Goal: Information Seeking & Learning: Learn about a topic

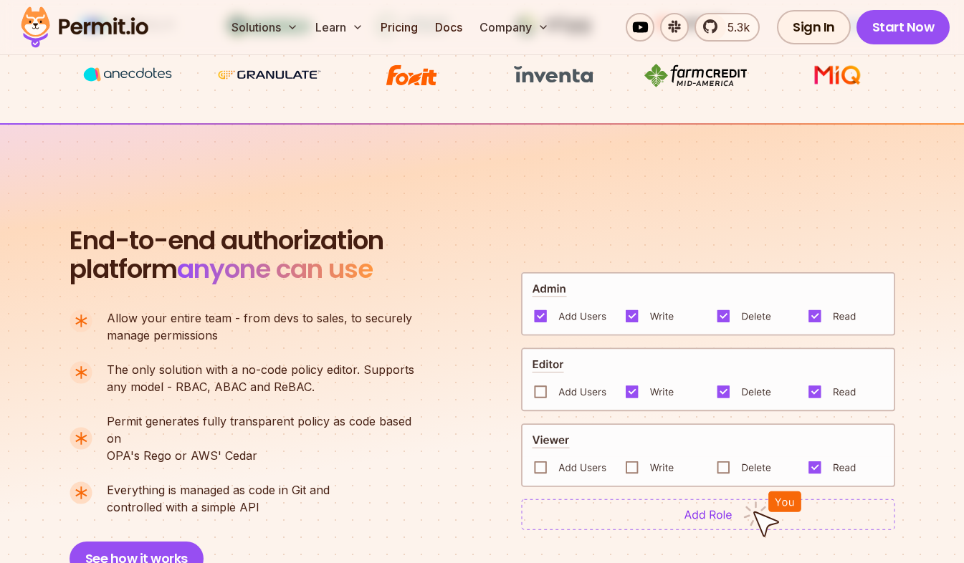
scroll to position [799, 0]
click at [337, 389] on p "The only solution with a no-code policy editor. Supports any model - RBAC, ABAC…" at bounding box center [261, 378] width 308 height 34
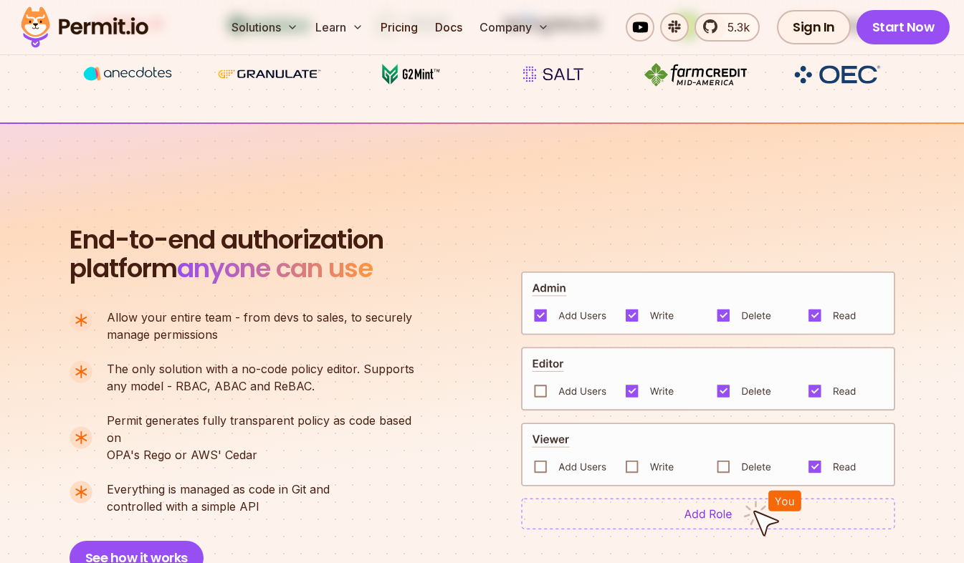
click at [352, 422] on span "Permit generates fully transparent policy as code based on" at bounding box center [267, 429] width 320 height 34
drag, startPoint x: 352, startPoint y: 422, endPoint x: 318, endPoint y: 473, distance: 61.0
click at [318, 481] on span "Everything is managed as code in Git and" at bounding box center [218, 489] width 223 height 17
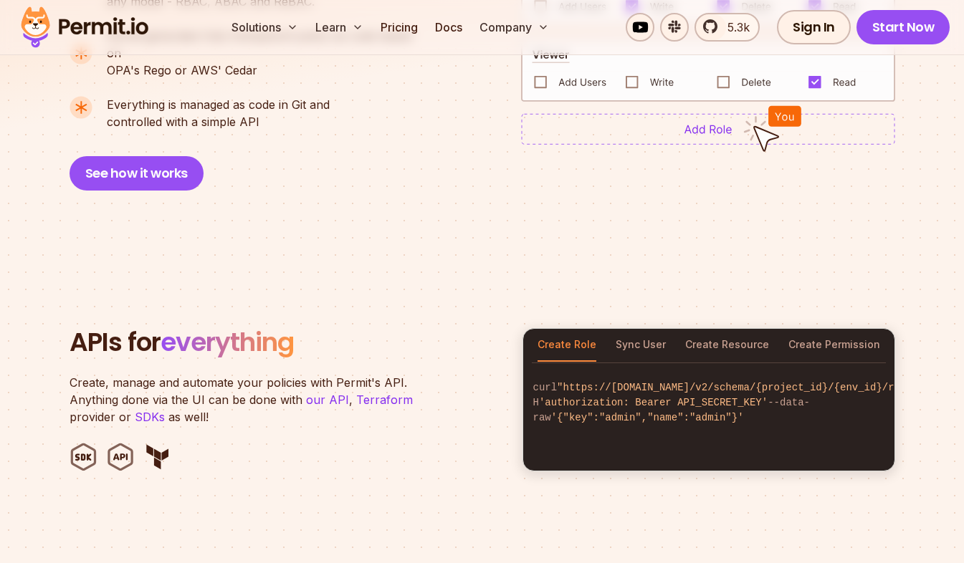
scroll to position [1185, 0]
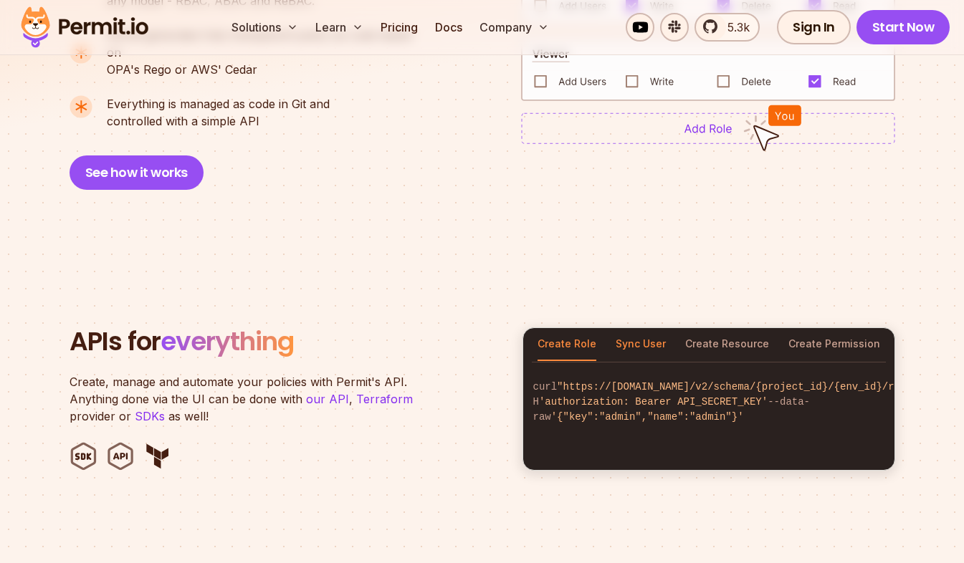
click at [629, 338] on button "Sync User" at bounding box center [641, 344] width 50 height 33
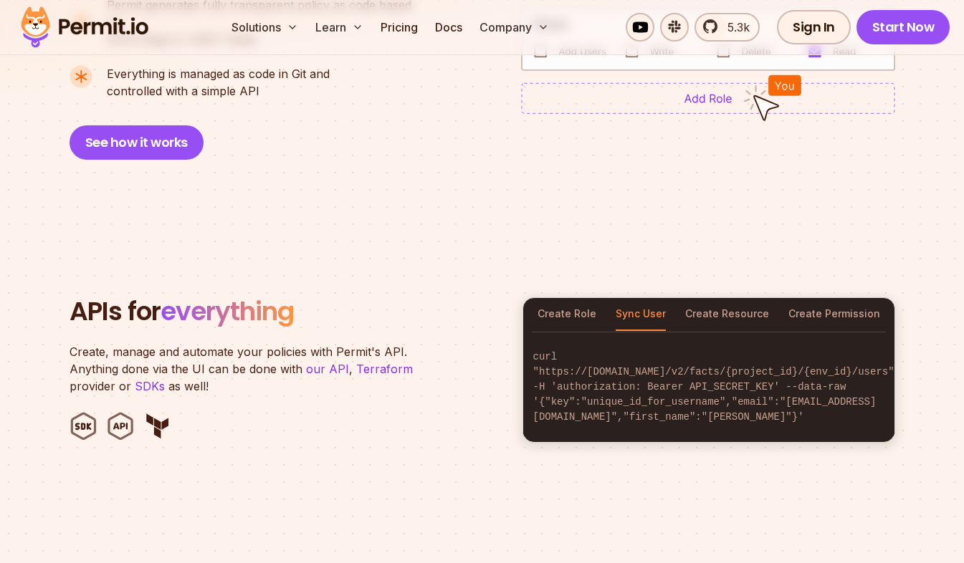
scroll to position [1216, 0]
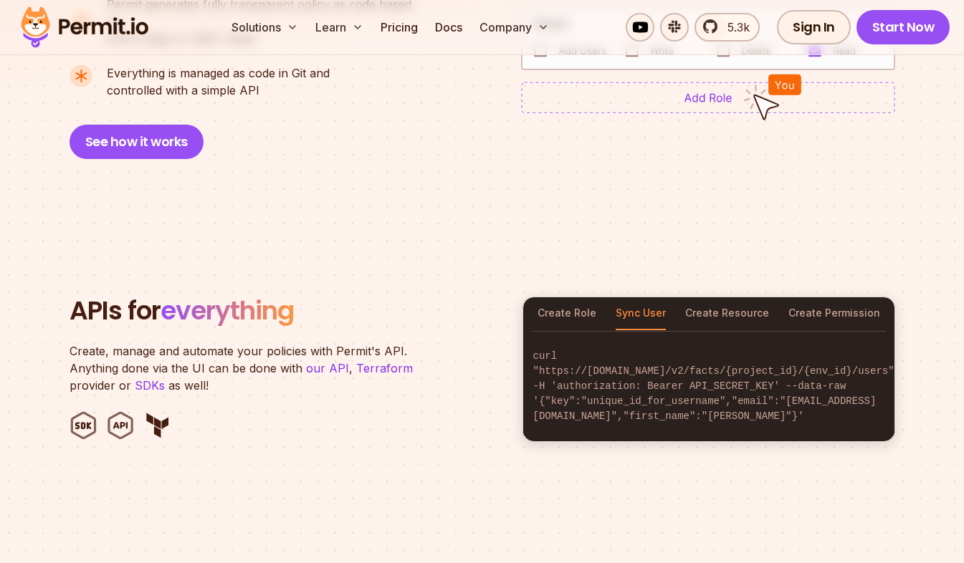
click at [634, 388] on code "curl "https://[DOMAIN_NAME]/v2/facts/{project_id}/{env_id}/users" -H 'authoriza…" at bounding box center [708, 387] width 371 height 98
drag, startPoint x: 634, startPoint y: 388, endPoint x: 795, endPoint y: 396, distance: 160.8
click at [795, 396] on code "curl "https://[DOMAIN_NAME]/v2/facts/{project_id}/{env_id}/users" -H 'authoriza…" at bounding box center [708, 387] width 371 height 98
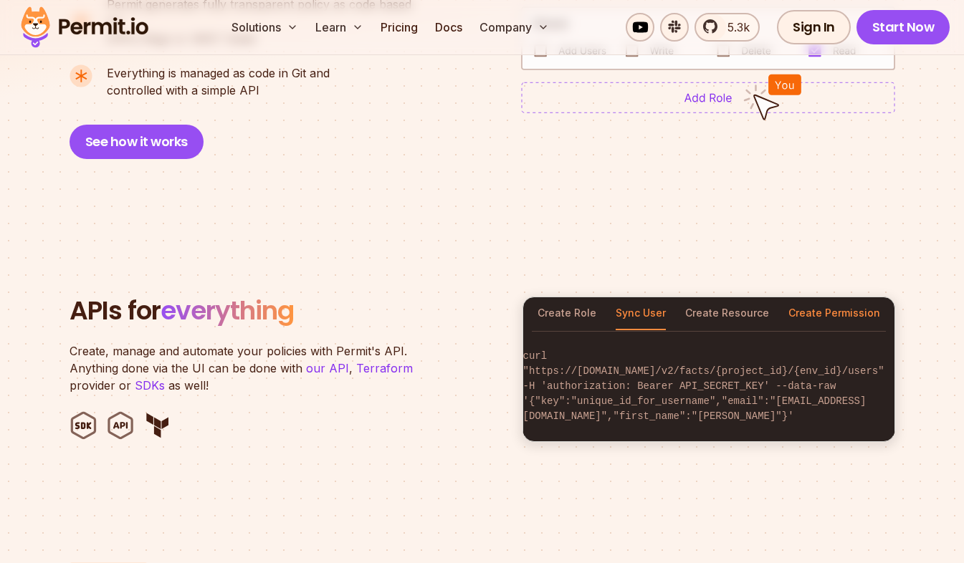
click at [827, 298] on button "Create Permission" at bounding box center [835, 314] width 92 height 33
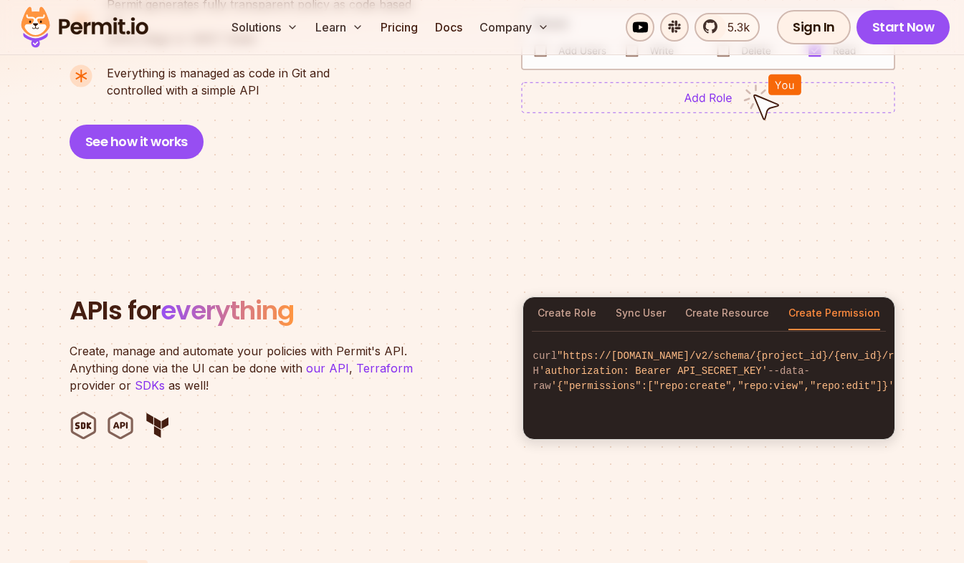
click at [670, 388] on span "'{"permissions":["repo:create","repo:view","repo:edit"]}'" at bounding box center [722, 386] width 343 height 11
drag, startPoint x: 670, startPoint y: 388, endPoint x: 735, endPoint y: 389, distance: 65.3
click at [735, 389] on span "'{"permissions":["repo:create","repo:view","repo:edit"]}'" at bounding box center [722, 386] width 343 height 11
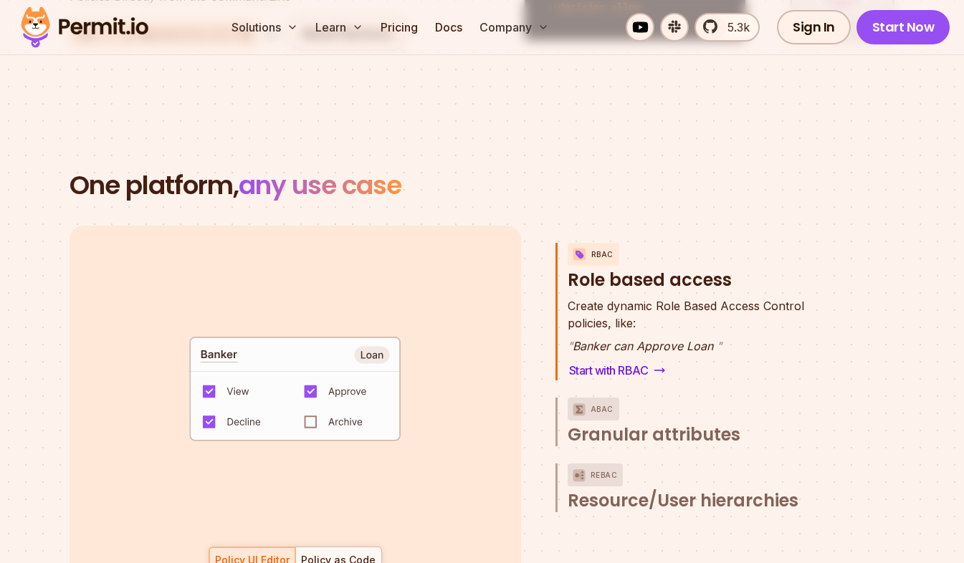
scroll to position [1926, 0]
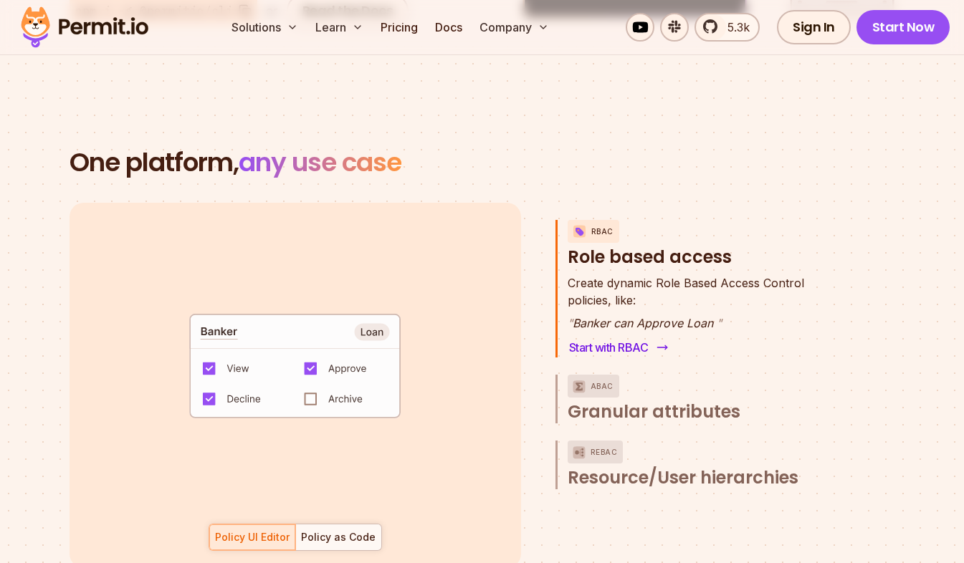
click at [609, 338] on link "Start with RBAC" at bounding box center [618, 348] width 100 height 20
click at [629, 338] on link "Start with RBAC" at bounding box center [618, 348] width 100 height 20
click at [660, 401] on span "Granular attributes" at bounding box center [654, 412] width 173 height 23
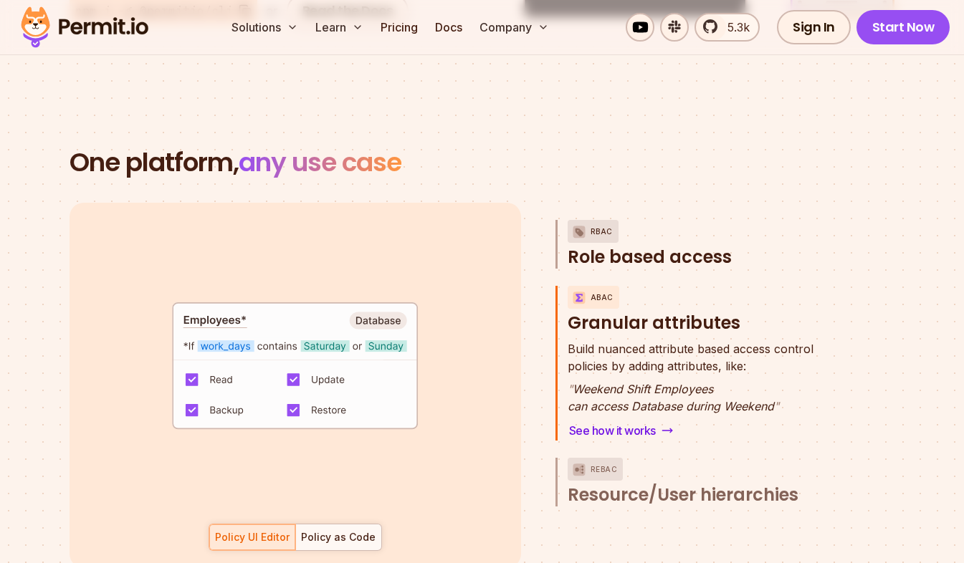
click at [650, 246] on span "Role based access" at bounding box center [650, 257] width 164 height 23
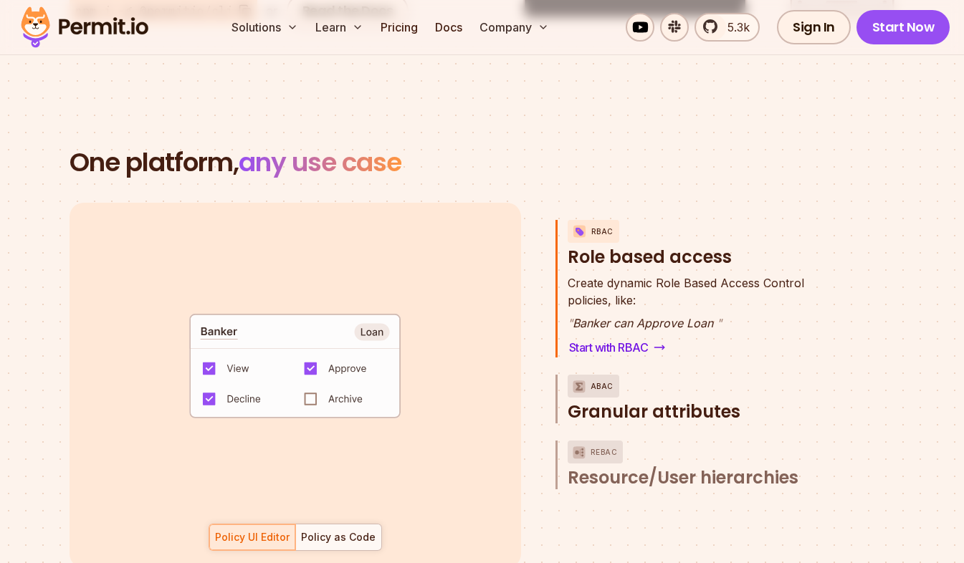
click at [699, 401] on span "Granular attributes" at bounding box center [654, 412] width 173 height 23
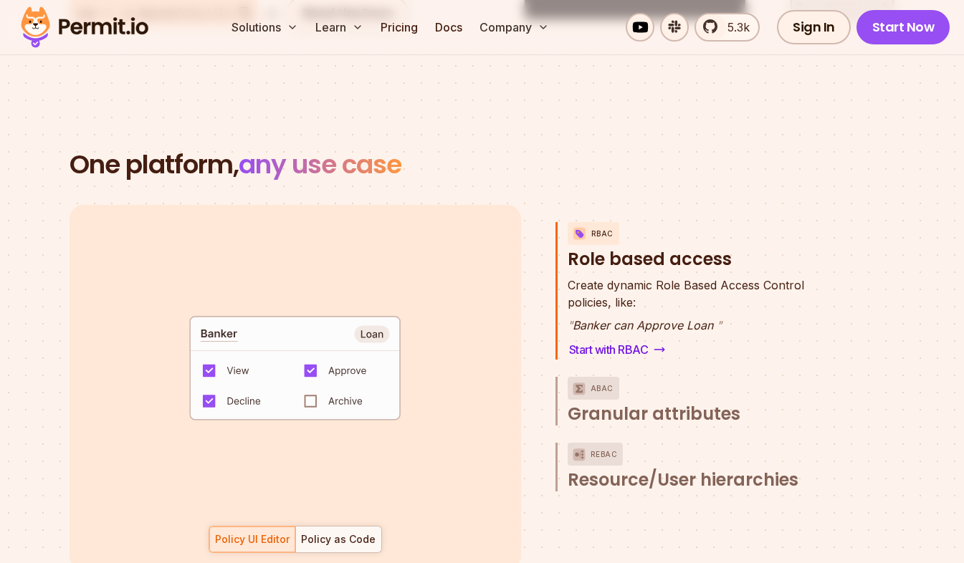
scroll to position [1926, 0]
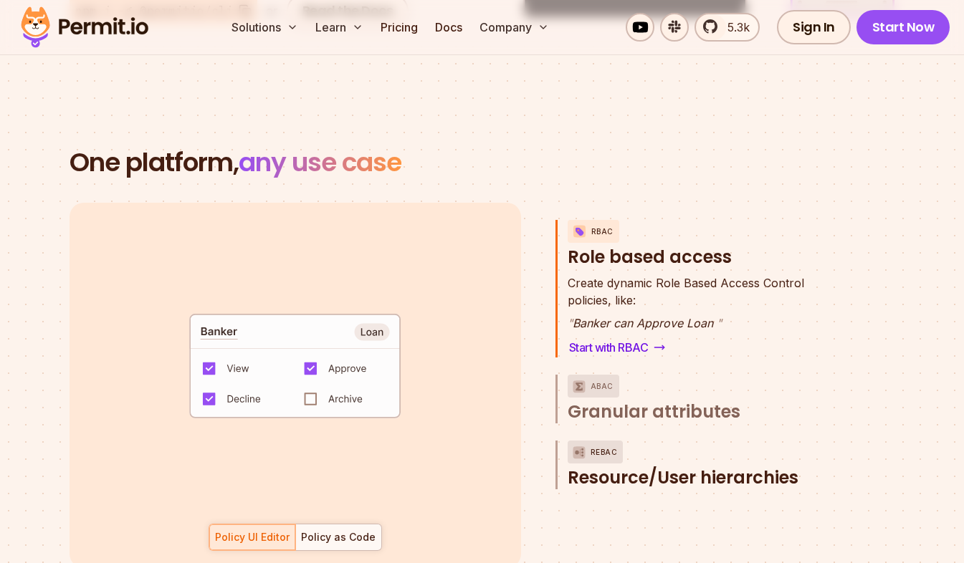
click at [687, 467] on span "Resource/User hierarchies" at bounding box center [683, 478] width 231 height 23
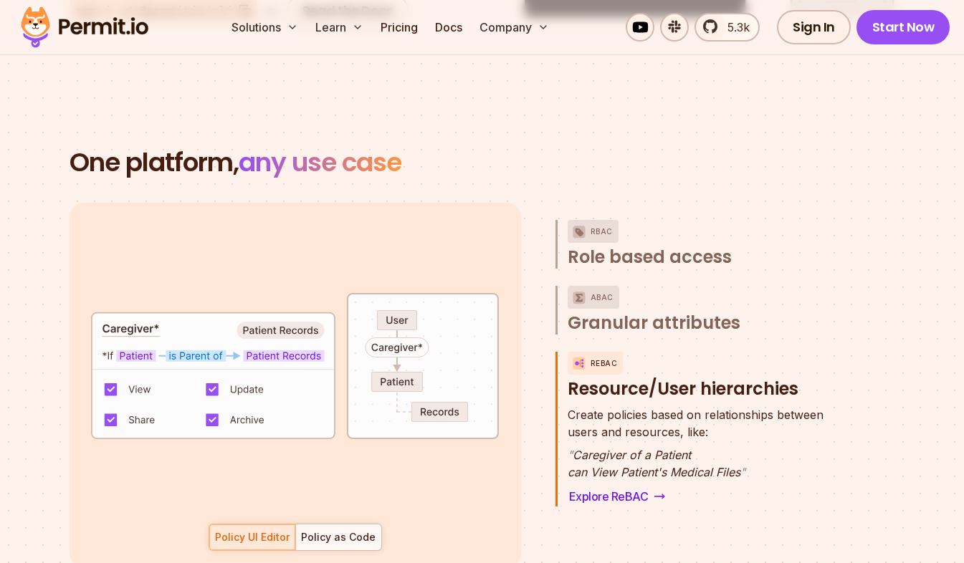
click at [673, 447] on p "" Caregiver of a Patient can View Patient's Medical Files "" at bounding box center [696, 464] width 256 height 34
click at [342, 530] on div "Policy as Code" at bounding box center [338, 537] width 75 height 14
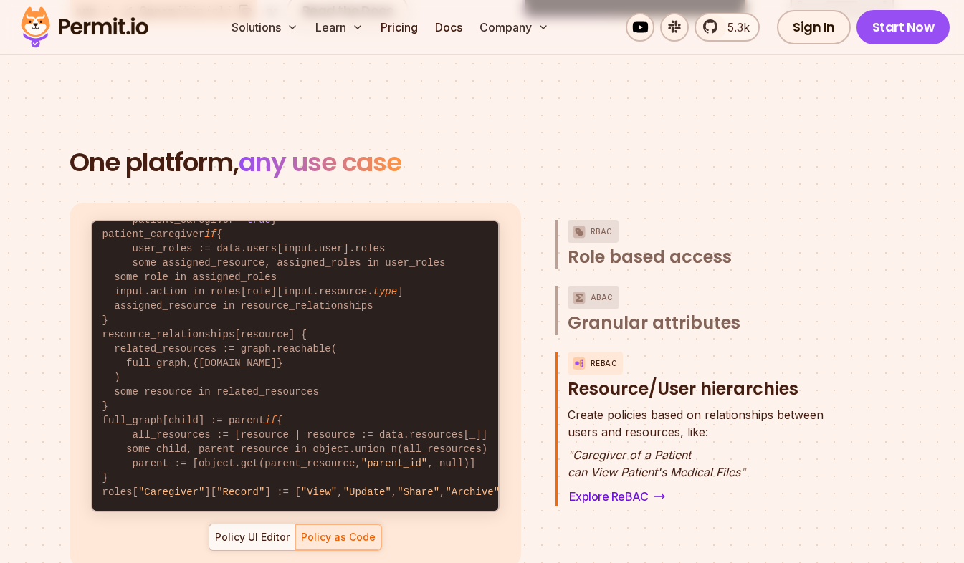
scroll to position [0, 0]
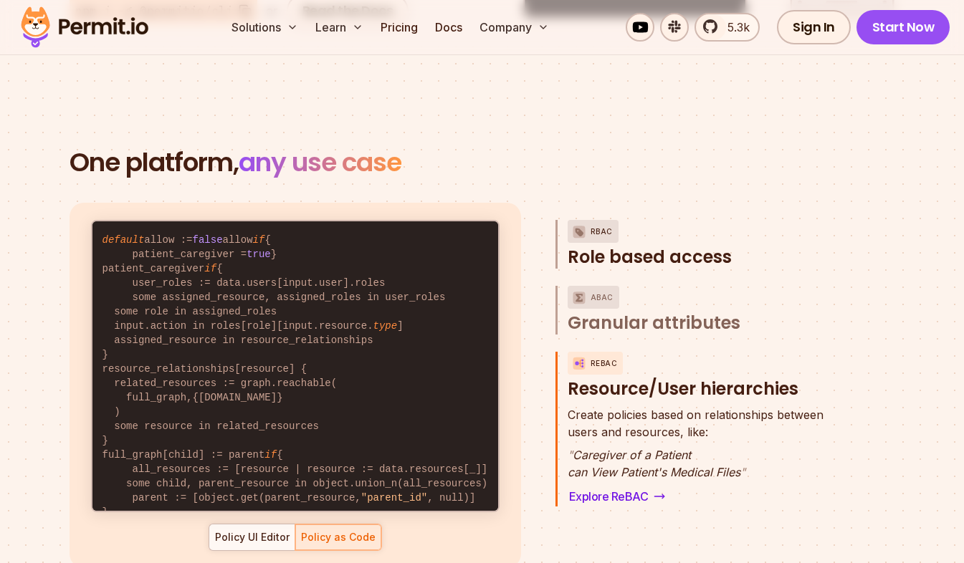
click at [654, 246] on span "Role based access" at bounding box center [650, 257] width 164 height 23
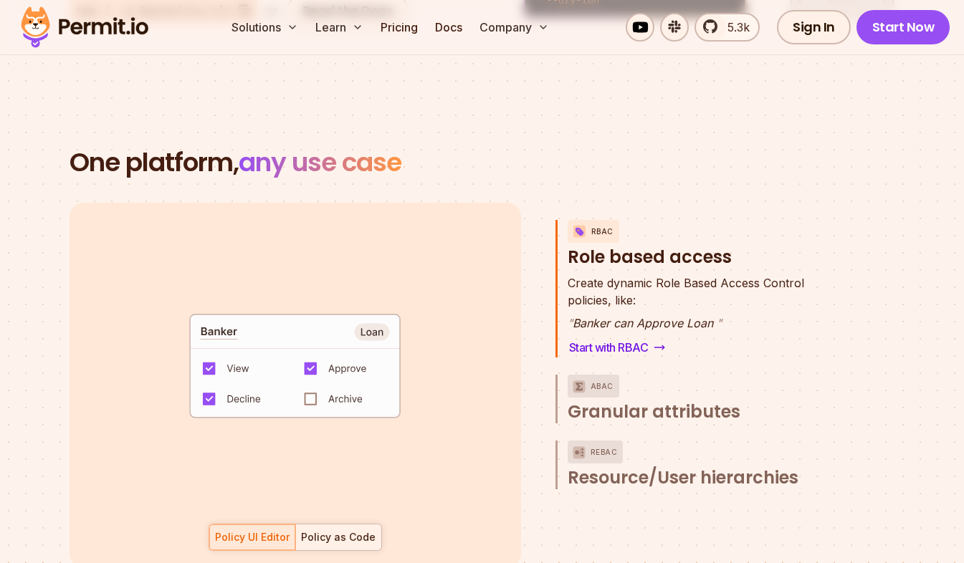
click at [335, 525] on div at bounding box center [338, 538] width 86 height 26
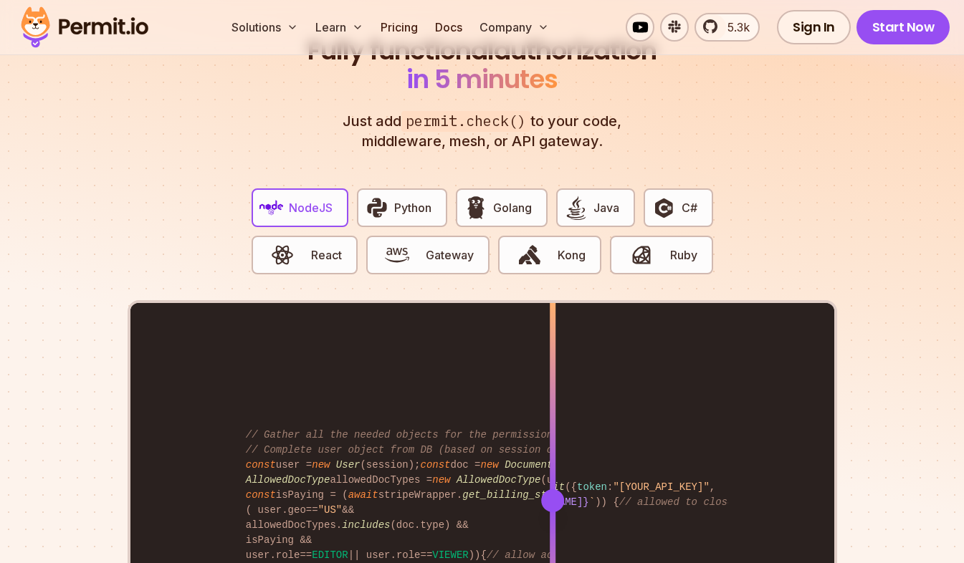
scroll to position [2739, 0]
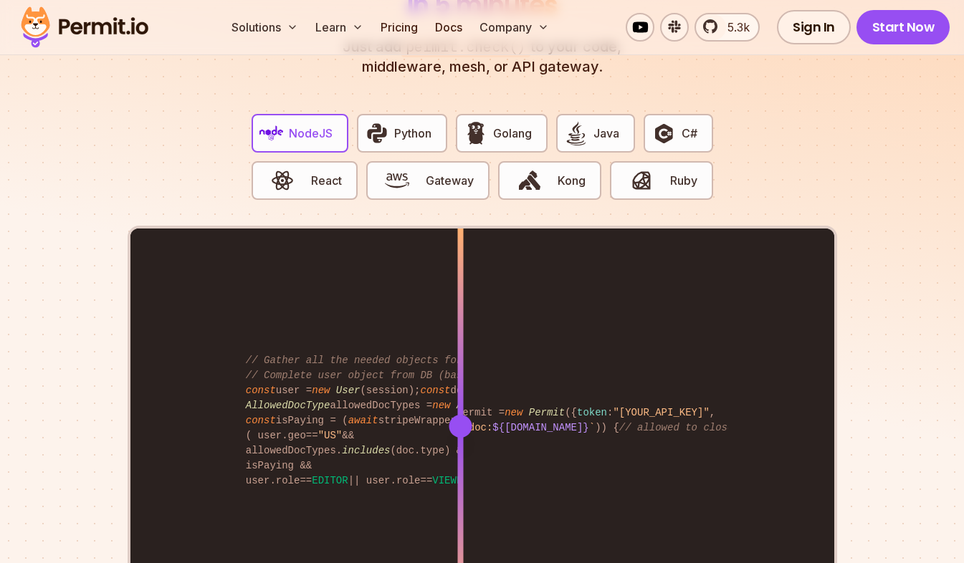
drag, startPoint x: 546, startPoint y: 406, endPoint x: 458, endPoint y: 388, distance: 90.0
drag, startPoint x: 458, startPoint y: 388, endPoint x: 745, endPoint y: 199, distance: 343.2
click at [745, 199] on div "NodeJS Python Golang Java C# React Gateway Kong Ruby // Gather all the needed o…" at bounding box center [483, 364] width 710 height 523
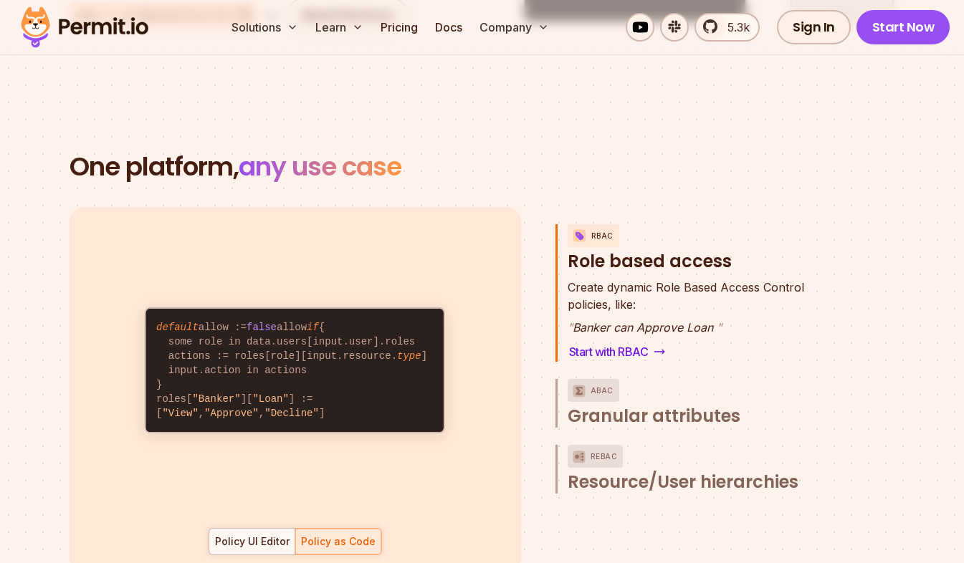
scroll to position [1924, 0]
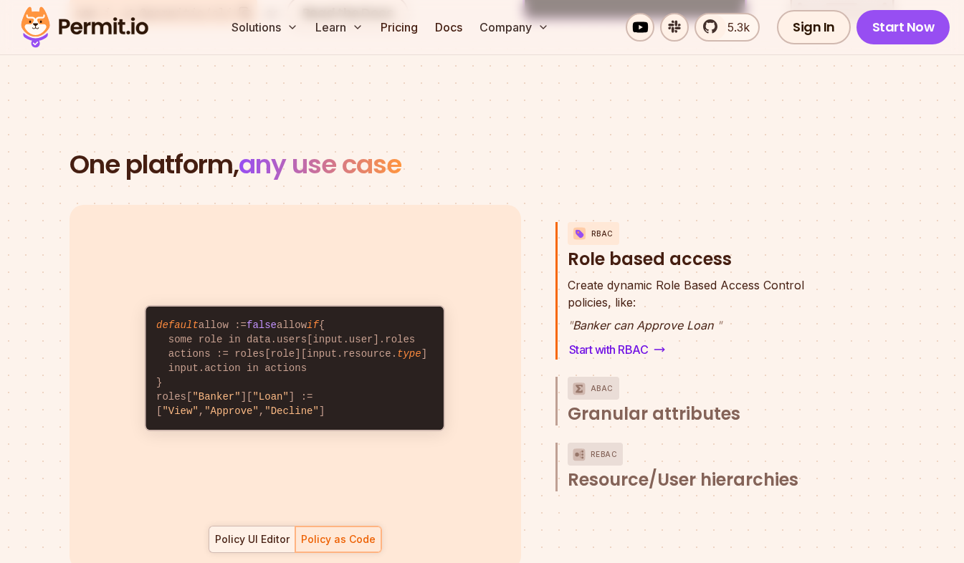
click at [244, 533] on div "Policy UI Editor" at bounding box center [252, 540] width 75 height 14
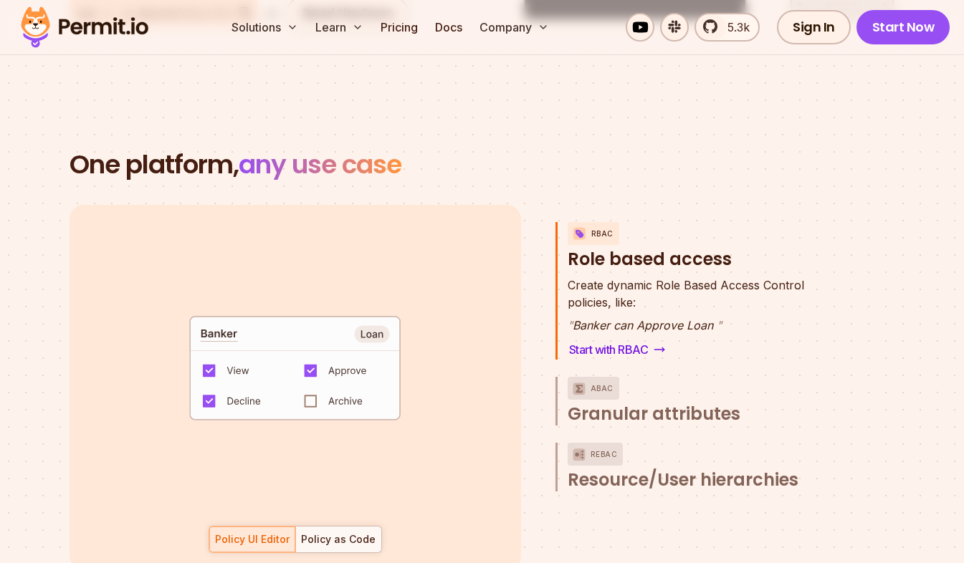
drag, startPoint x: 665, startPoint y: 381, endPoint x: 344, endPoint y: 320, distance: 326.2
click at [344, 320] on div "default allow := false allow if { some role in data.users[input.user].roles act…" at bounding box center [483, 388] width 826 height 366
click at [629, 405] on span "Granular attributes" at bounding box center [654, 414] width 173 height 23
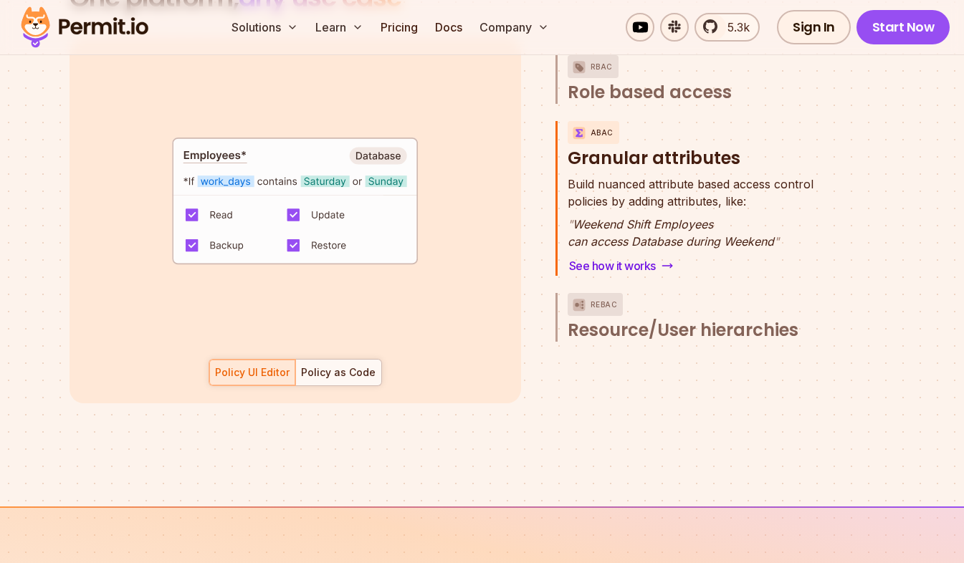
scroll to position [2101, 0]
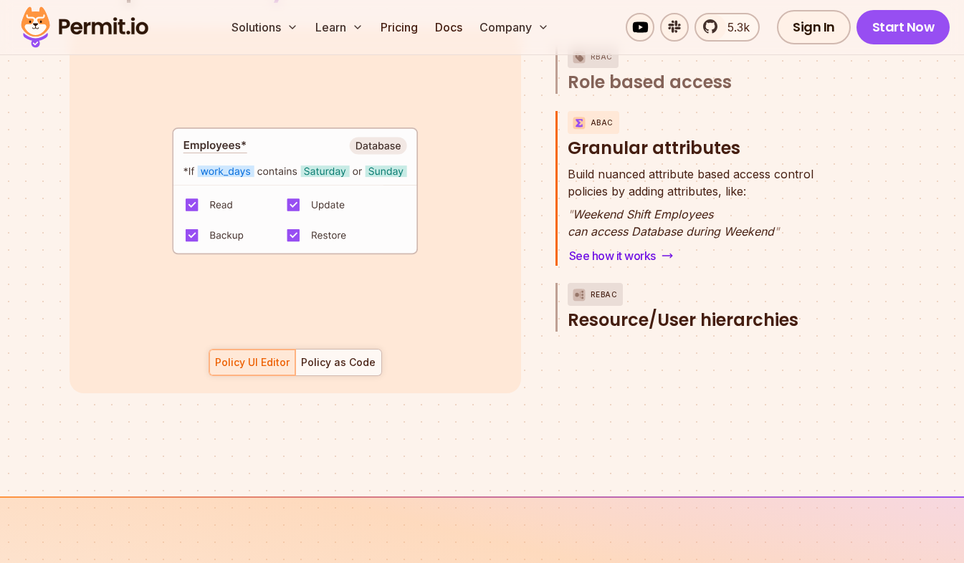
click at [688, 309] on span "Resource/User hierarchies" at bounding box center [683, 320] width 231 height 23
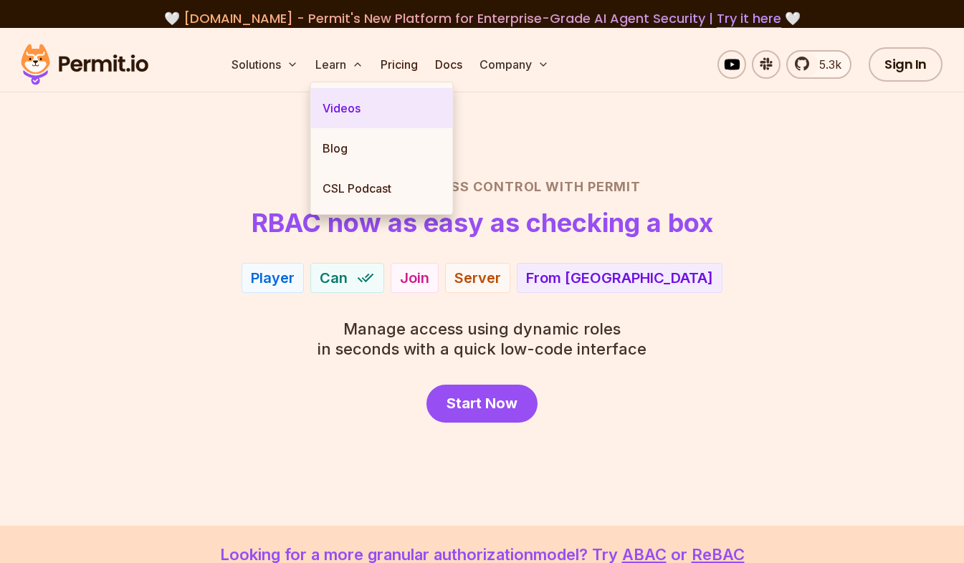
click at [352, 113] on link "Videos" at bounding box center [382, 108] width 142 height 40
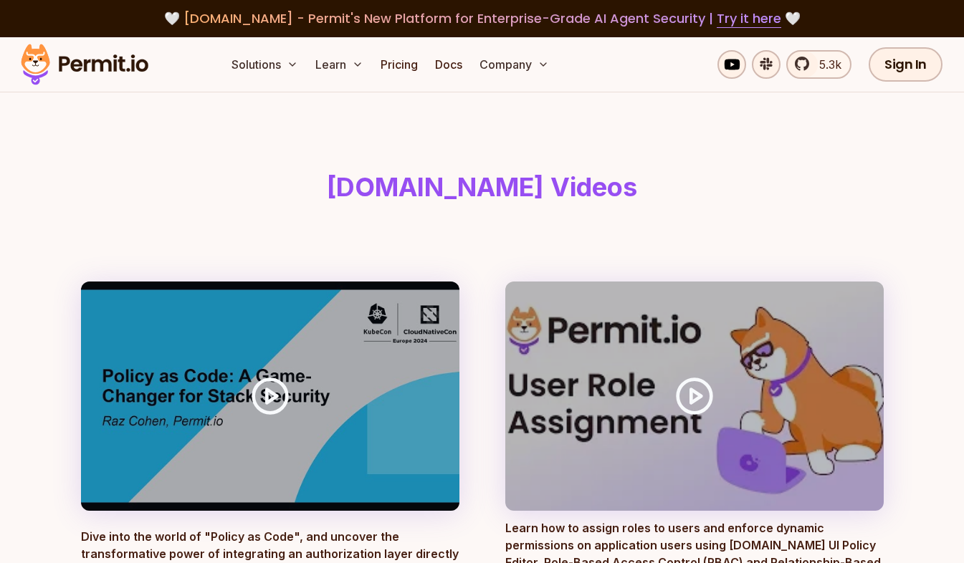
click at [179, 153] on header "Permit.io Videos" at bounding box center [483, 186] width 826 height 189
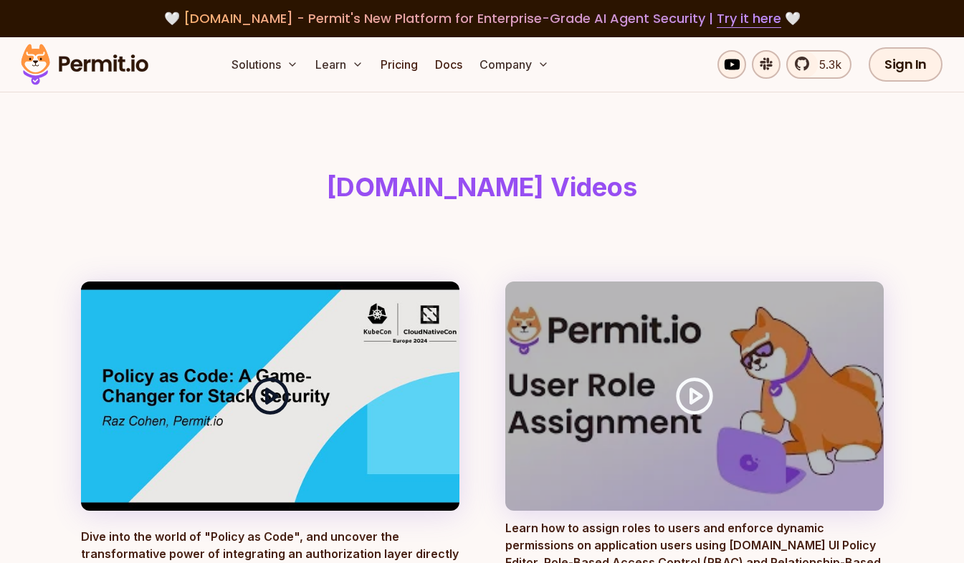
click at [285, 394] on circle at bounding box center [270, 396] width 34 height 34
